Goal: Task Accomplishment & Management: Use online tool/utility

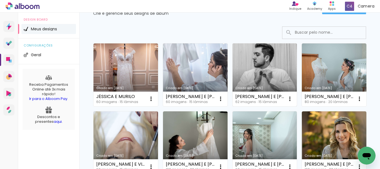
scroll to position [56, 0]
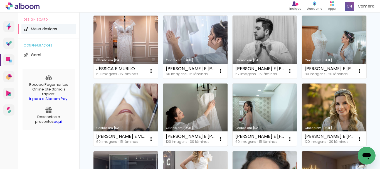
click at [228, 104] on link "Criado em [DATE]" at bounding box center [195, 115] width 65 height 63
